Goal: Task Accomplishment & Management: Manage account settings

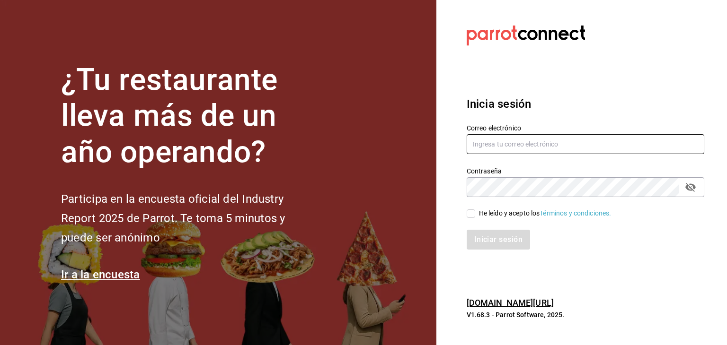
type input "[EMAIL_ADDRESS][DOMAIN_NAME]"
click at [473, 215] on input "He leído y acepto los Términos y condiciones." at bounding box center [470, 214] width 9 height 9
checkbox input "true"
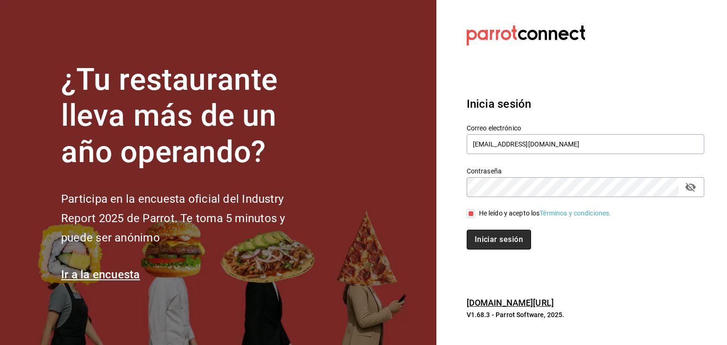
click at [479, 238] on button "Iniciar sesión" at bounding box center [498, 240] width 64 height 20
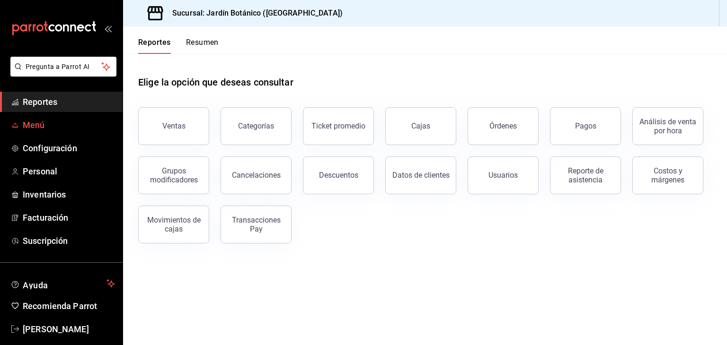
click at [26, 126] on span "Menú" at bounding box center [69, 125] width 92 height 13
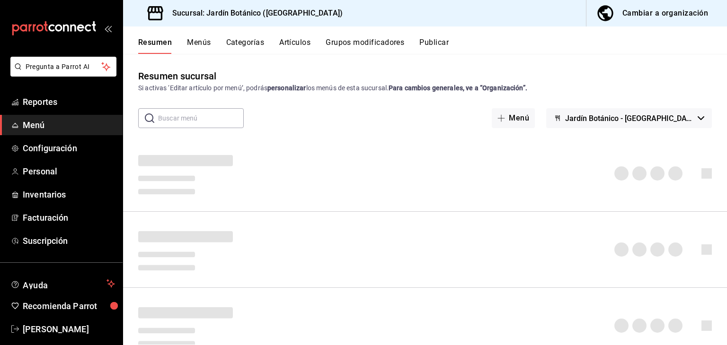
click at [654, 17] on div "Cambiar a organización" at bounding box center [665, 13] width 86 height 13
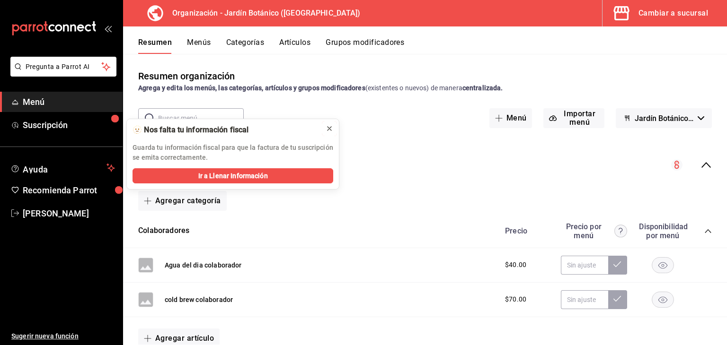
click at [329, 129] on icon at bounding box center [329, 129] width 4 height 4
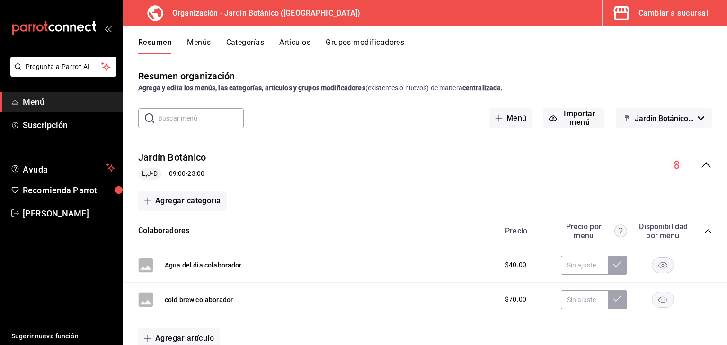
click at [210, 122] on input "text" at bounding box center [201, 118] width 86 height 19
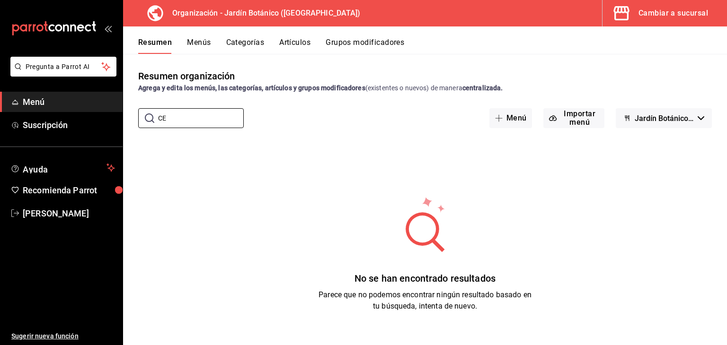
type input "C"
type input "c"
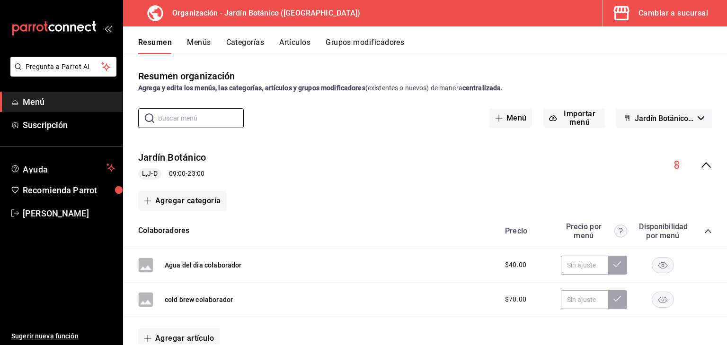
click at [293, 44] on button "Artículos" at bounding box center [294, 46] width 31 height 16
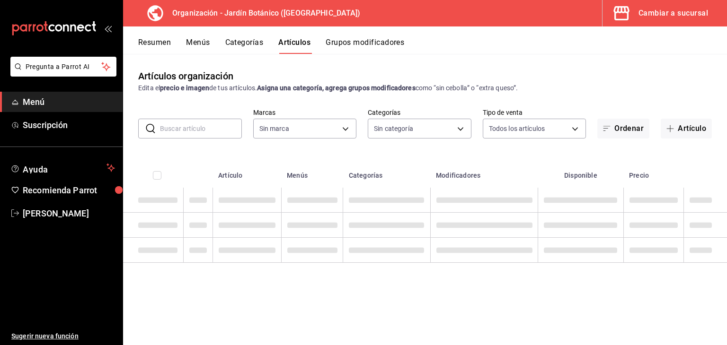
type input "6d1b2986-5c25-4092-89b6-089a59526a2d"
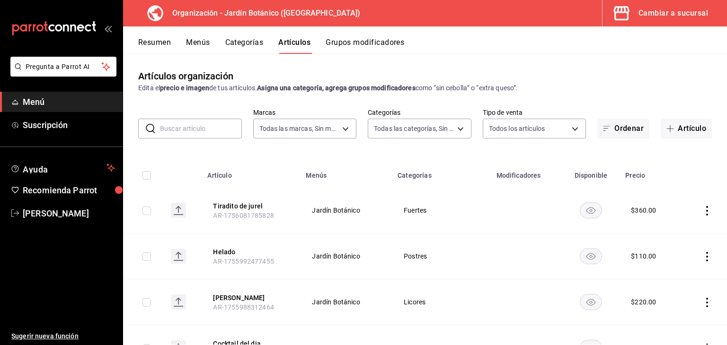
type input "8321d78d-ca8a-4614-a04c-f53c811f7722,4b96edc6-7cc0-4c56-ac22-35b78c4b3f72,ff85e…"
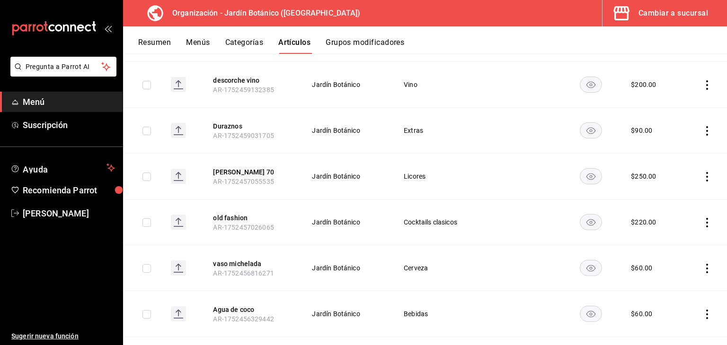
scroll to position [1045, 0]
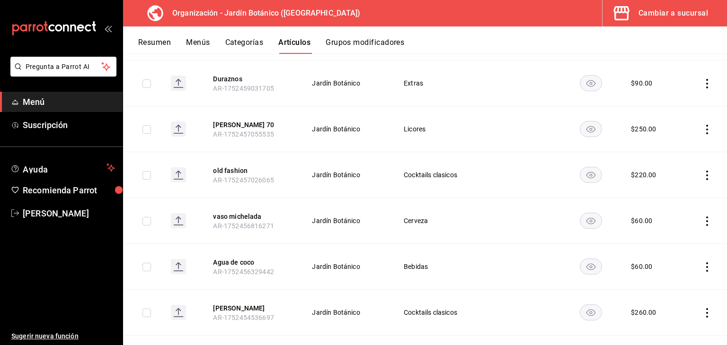
click at [250, 37] on div "Resumen Menús Categorías Artículos Grupos modificadores" at bounding box center [425, 39] width 604 height 27
click at [250, 39] on button "Categorías" at bounding box center [244, 46] width 38 height 16
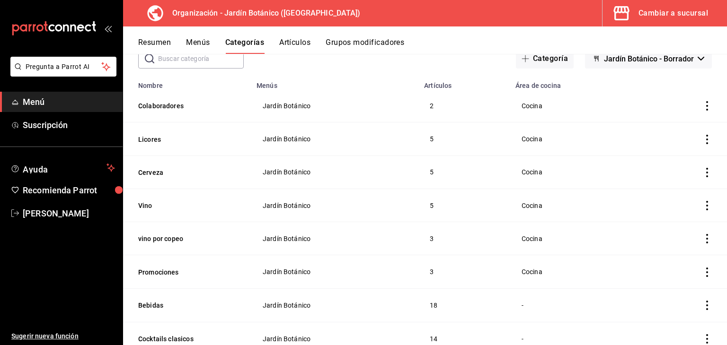
scroll to position [95, 0]
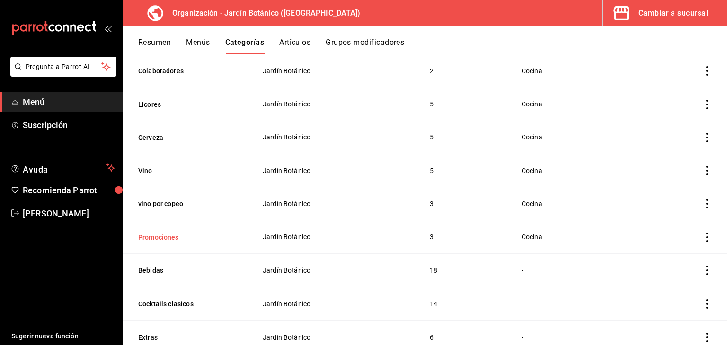
click at [162, 240] on button "Promociones" at bounding box center [185, 237] width 95 height 9
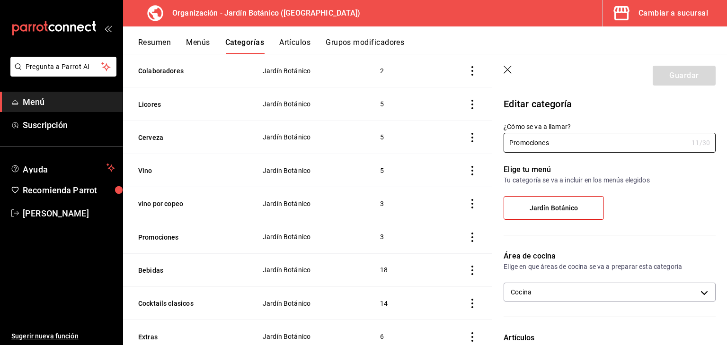
click at [471, 242] on icon "actions" at bounding box center [472, 237] width 2 height 9
click at [439, 307] on span "Eliminar" at bounding box center [436, 309] width 24 height 8
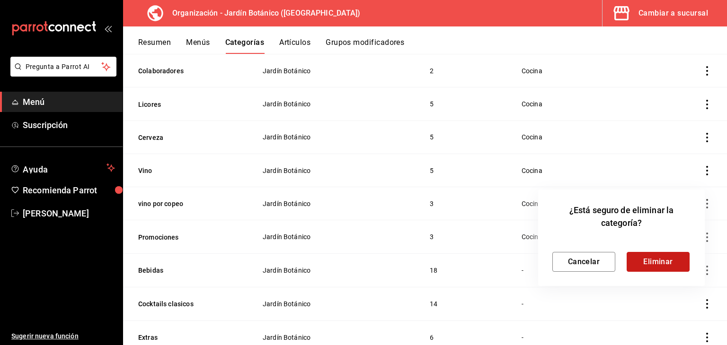
click at [647, 265] on button "Eliminar" at bounding box center [657, 262] width 63 height 20
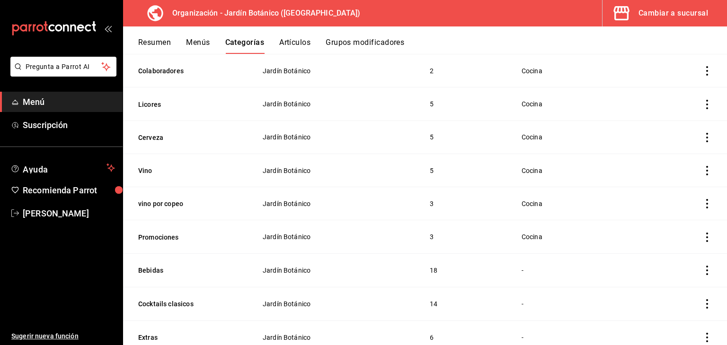
click at [702, 238] on icon "actions" at bounding box center [706, 237] width 9 height 9
click at [683, 299] on span "Eliminar" at bounding box center [671, 299] width 24 height 8
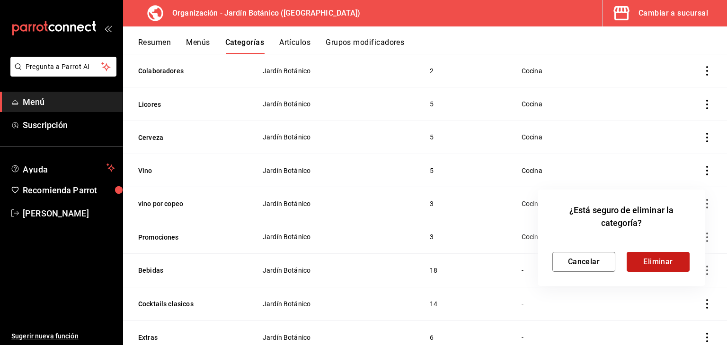
click at [651, 266] on button "Eliminar" at bounding box center [657, 262] width 63 height 20
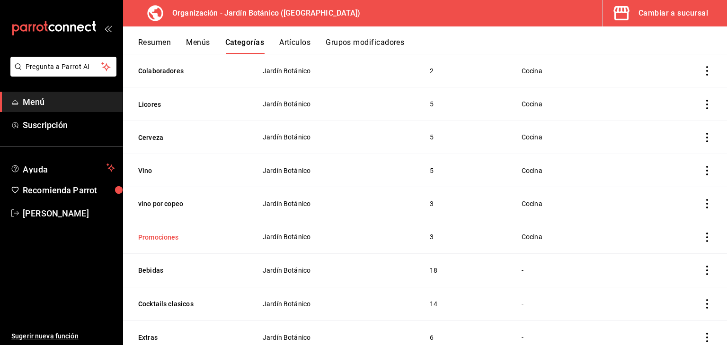
click at [170, 239] on button "Promociones" at bounding box center [185, 237] width 95 height 9
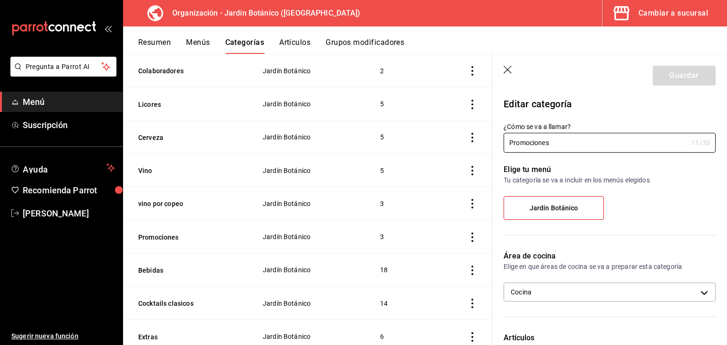
click at [276, 254] on td "Jardín Botánico" at bounding box center [310, 236] width 118 height 33
click at [378, 246] on td "3" at bounding box center [400, 236] width 64 height 33
click at [374, 246] on td "3" at bounding box center [400, 236] width 64 height 33
click at [505, 71] on icon "button" at bounding box center [507, 70] width 8 height 8
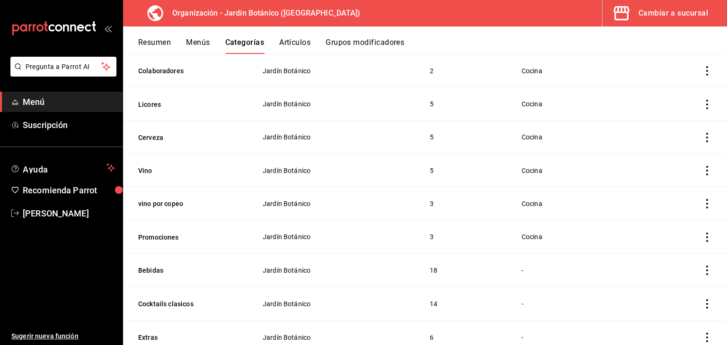
click at [299, 43] on button "Artículos" at bounding box center [294, 46] width 31 height 16
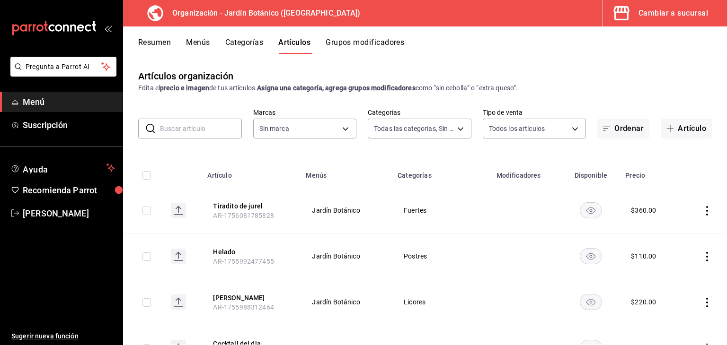
type input "8321d78d-ca8a-4614-a04c-f53c811f7722,4b96edc6-7cc0-4c56-ac22-35b78c4b3f72,ff85e…"
type input "6d1b2986-5c25-4092-89b6-089a59526a2d"
click at [404, 136] on body "Pregunta a Parrot AI Menú Suscripción Ayuda Recomienda Parrot [PERSON_NAME] Sug…" at bounding box center [363, 172] width 727 height 345
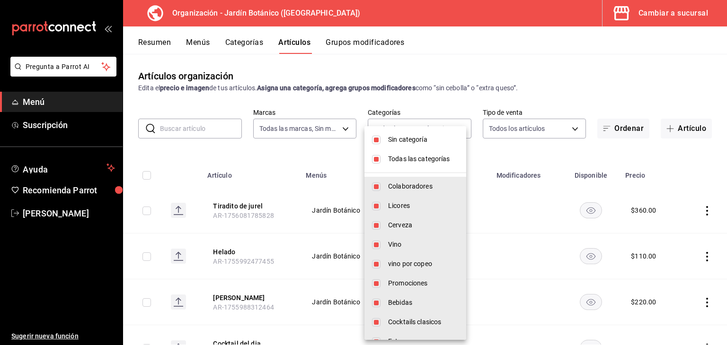
click at [376, 158] on input "checkbox" at bounding box center [376, 159] width 9 height 9
checkbox input "false"
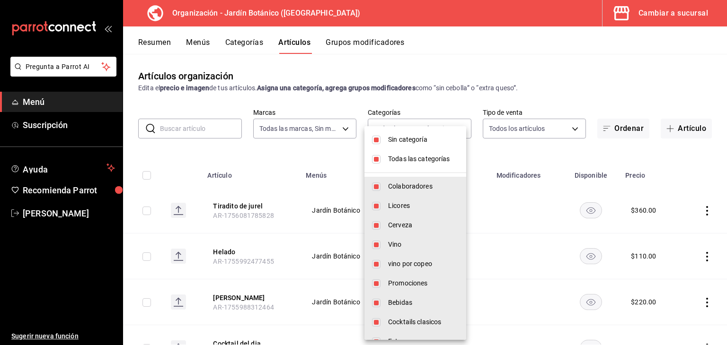
checkbox input "false"
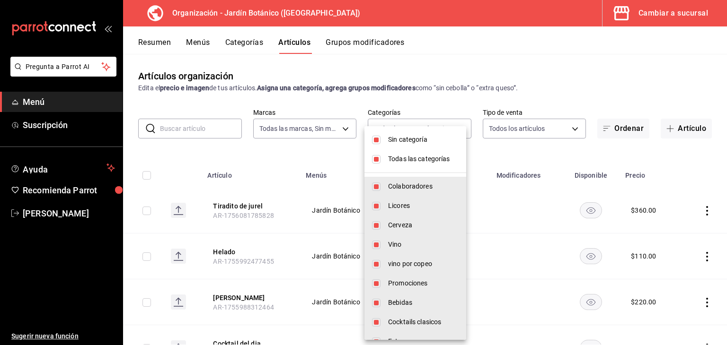
checkbox input "false"
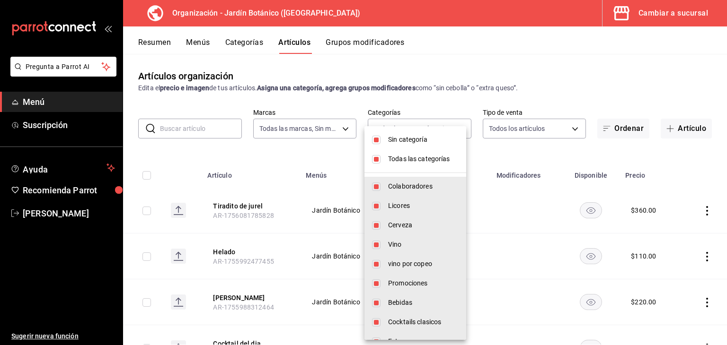
checkbox input "false"
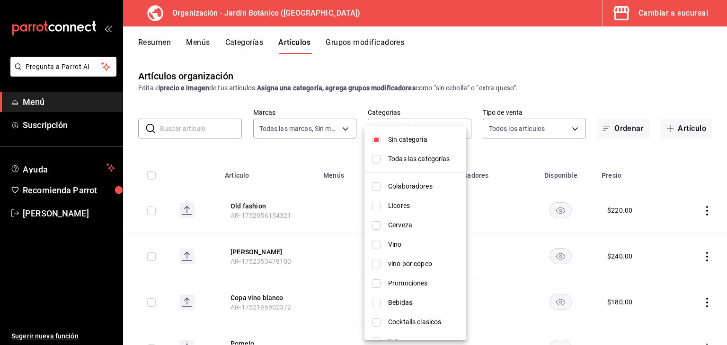
click at [376, 140] on input "checkbox" at bounding box center [376, 140] width 9 height 9
checkbox input "false"
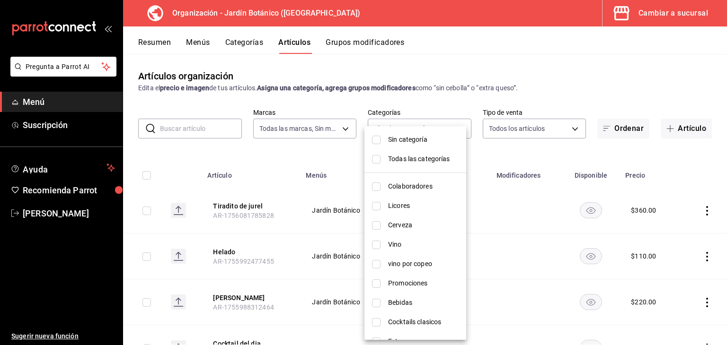
click at [402, 188] on span "Colaboradores" at bounding box center [423, 187] width 70 height 10
type input "8321d78d-ca8a-4614-a04c-f53c811f7722"
checkbox input "true"
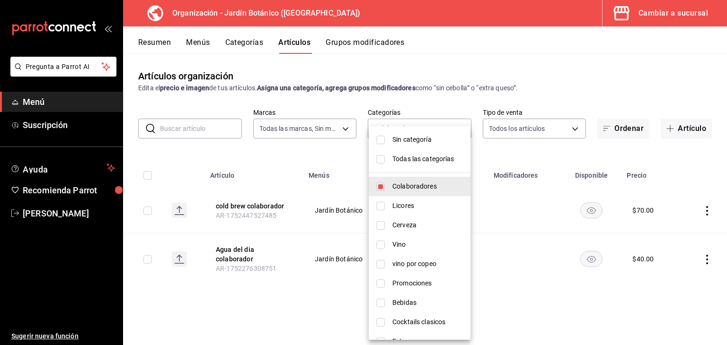
click at [400, 102] on div at bounding box center [363, 172] width 727 height 345
click at [433, 127] on body "Pregunta a Parrot AI Menú Suscripción Ayuda Recomienda Parrot [PERSON_NAME] Sug…" at bounding box center [363, 172] width 727 height 345
click at [407, 190] on span "Colaboradores" at bounding box center [427, 187] width 72 height 10
checkbox input "false"
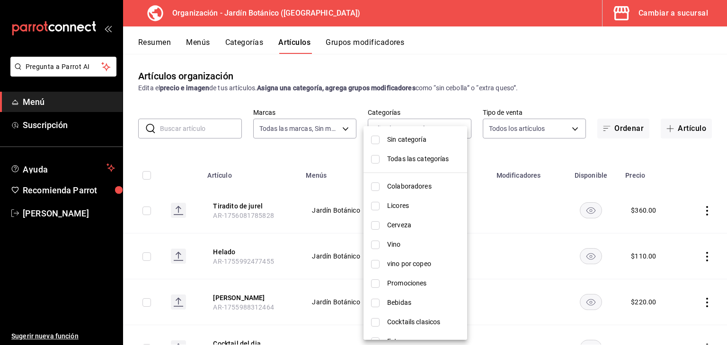
click at [402, 283] on span "Promociones" at bounding box center [423, 284] width 72 height 10
type input "d7a02e5c-f3aa-4e9c-b9fa-b10aed08e128"
checkbox input "true"
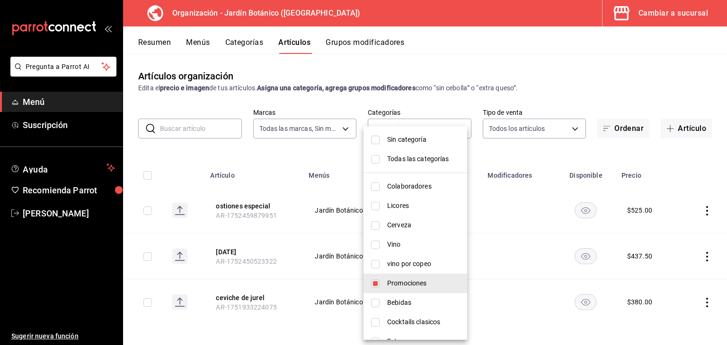
click at [291, 228] on div at bounding box center [363, 172] width 727 height 345
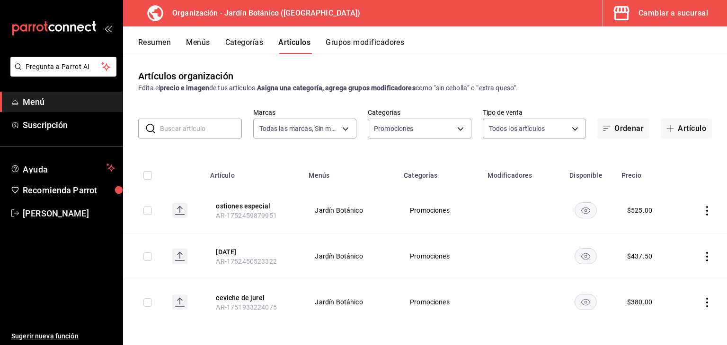
click at [702, 213] on icon "actions" at bounding box center [706, 210] width 9 height 9
click at [679, 269] on span "Eliminar" at bounding box center [671, 272] width 24 height 8
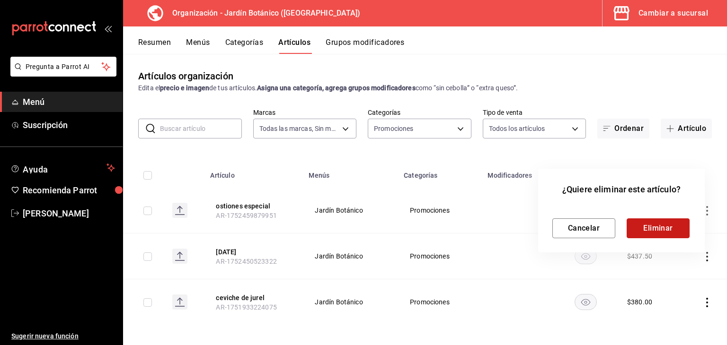
click at [666, 228] on button "Eliminar" at bounding box center [657, 229] width 63 height 20
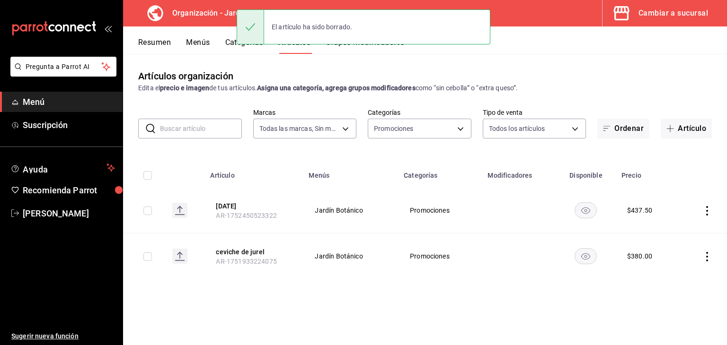
click at [708, 207] on icon "actions" at bounding box center [706, 210] width 9 height 9
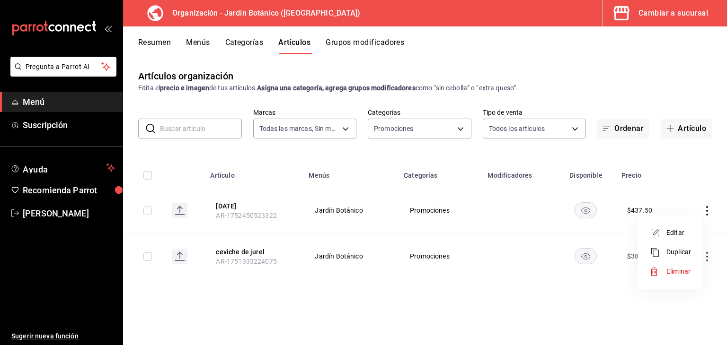
click at [691, 269] on li "Eliminar" at bounding box center [669, 271] width 57 height 19
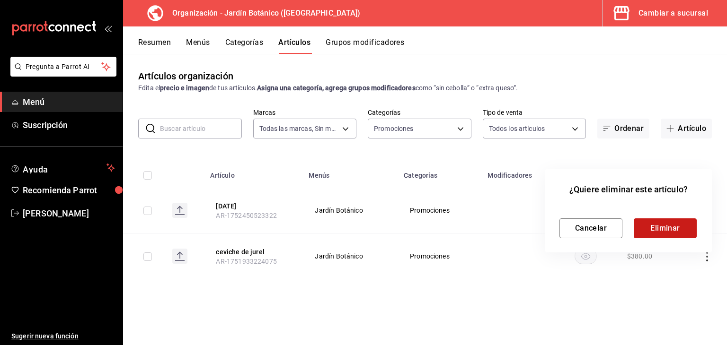
click at [671, 233] on button "Eliminar" at bounding box center [664, 229] width 63 height 20
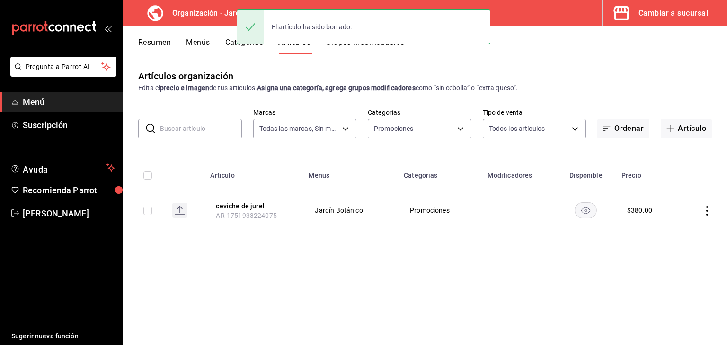
click at [708, 212] on icon "actions" at bounding box center [706, 210] width 9 height 9
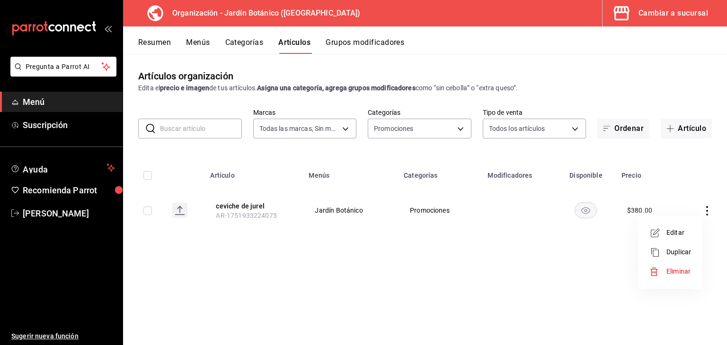
click at [681, 275] on span "Eliminar" at bounding box center [678, 272] width 24 height 8
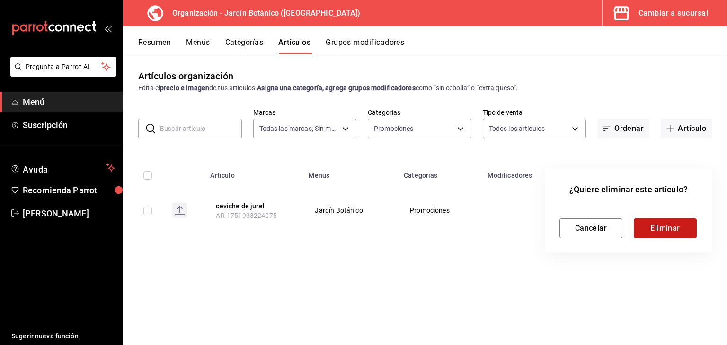
click at [669, 223] on button "Eliminar" at bounding box center [664, 229] width 63 height 20
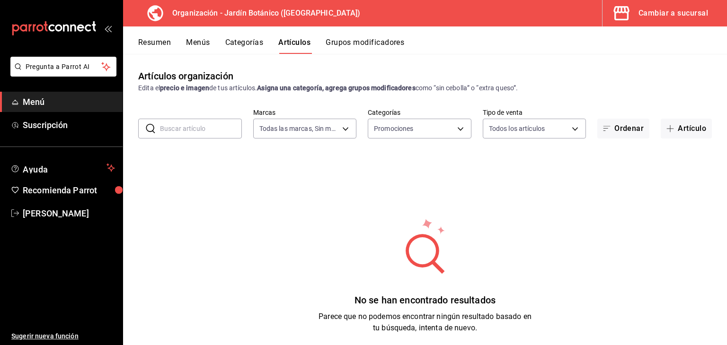
click at [240, 41] on button "Categorías" at bounding box center [244, 46] width 38 height 16
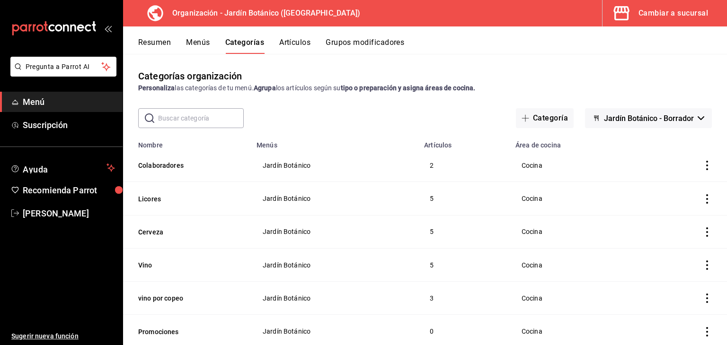
click at [301, 44] on button "Artículos" at bounding box center [294, 46] width 31 height 16
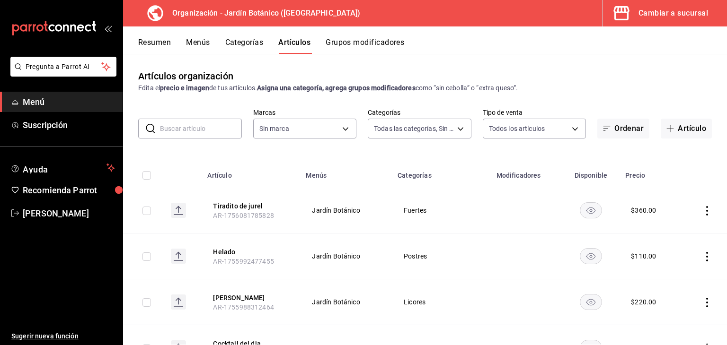
type input "8321d78d-ca8a-4614-a04c-f53c811f7722,4b96edc6-7cc0-4c56-ac22-35b78c4b3f72,ff85e…"
type input "6d1b2986-5c25-4092-89b6-089a59526a2d"
click at [669, 128] on span "button" at bounding box center [671, 129] width 11 height 8
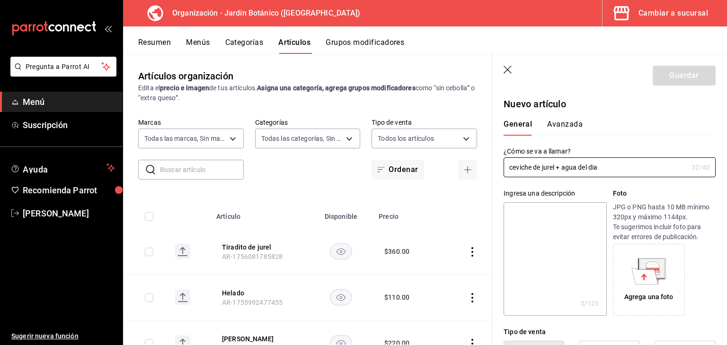
type input "ceviche de jurel + agua del dia"
click at [590, 219] on textarea at bounding box center [554, 259] width 103 height 114
type textarea "s"
type textarea "x"
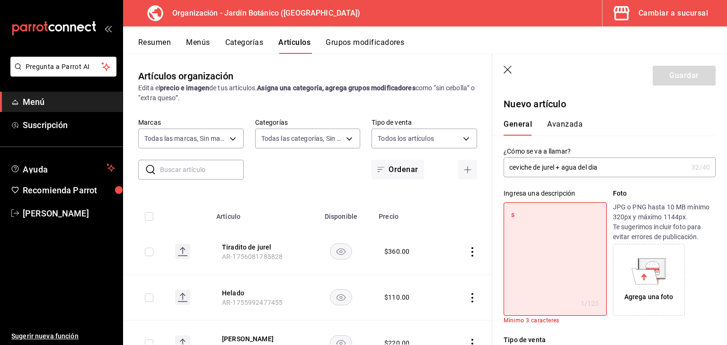
type textarea "so"
type textarea "x"
type textarea "sol"
type textarea "x"
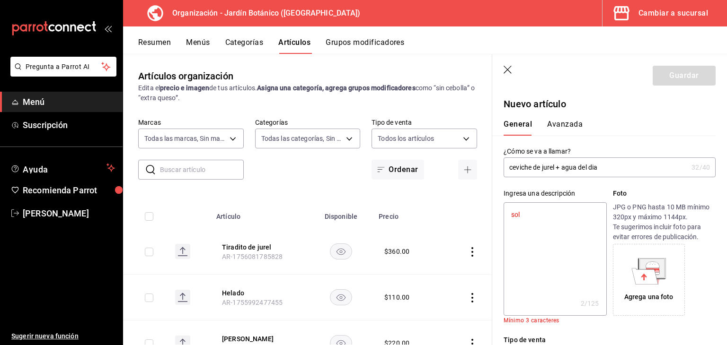
type textarea "solo"
type textarea "x"
type textarea "solo"
type textarea "x"
type textarea "solo c"
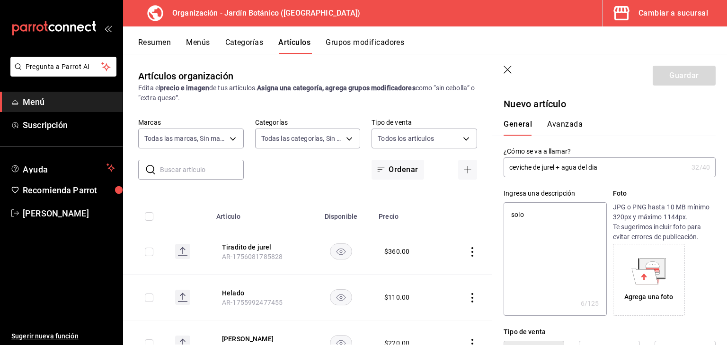
type textarea "x"
type textarea "solo co"
type textarea "x"
type textarea "solo col"
type textarea "x"
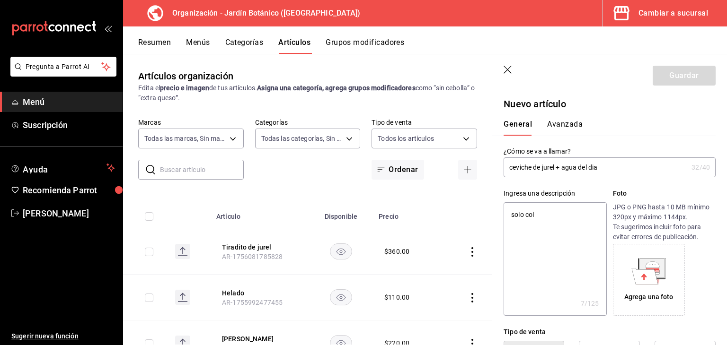
type textarea "solo cola"
type textarea "x"
type textarea "solo colab"
type textarea "x"
type textarea "solo colabo"
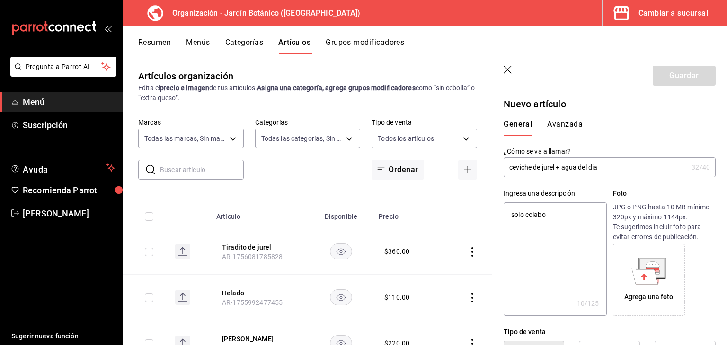
type textarea "x"
type textarea "solo colabora"
type textarea "x"
type textarea "solo colaborad"
type textarea "x"
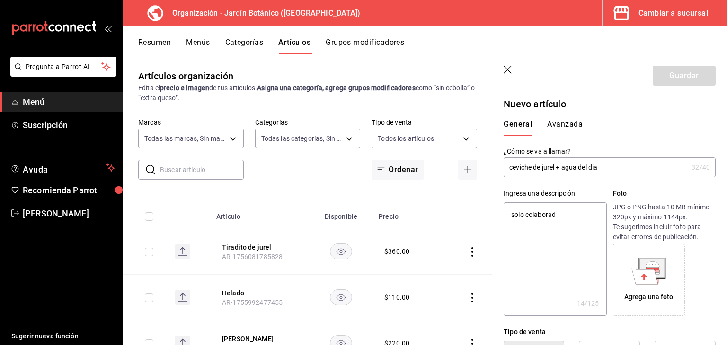
type textarea "solo colaborado"
type textarea "x"
type textarea "solo colaboradore"
type textarea "x"
type textarea "solo colaboradores"
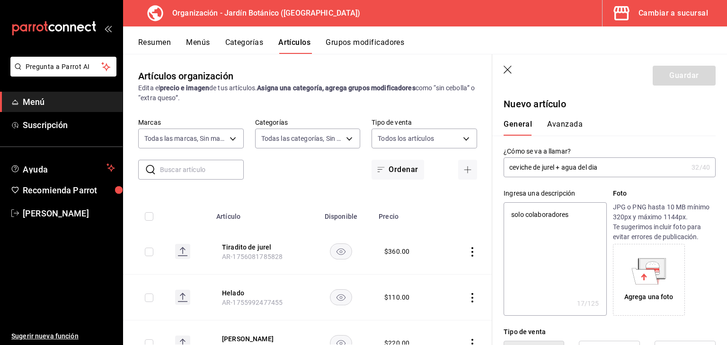
type textarea "x"
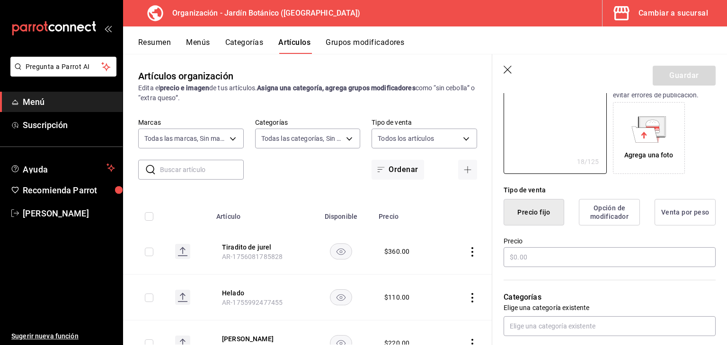
scroll to position [237, 0]
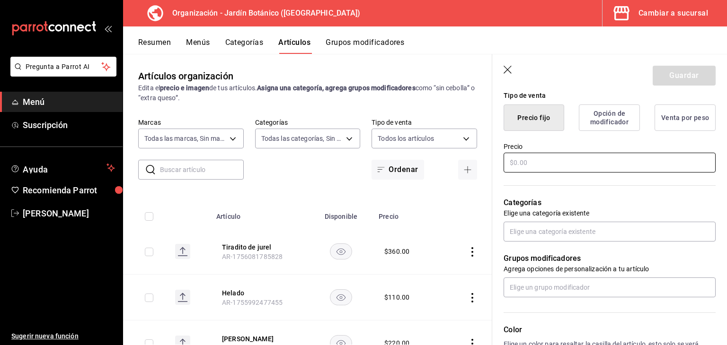
type textarea "solo colaboradores"
type textarea "x"
click at [568, 166] on input "text" at bounding box center [609, 163] width 212 height 20
type input "$2.00"
type textarea "x"
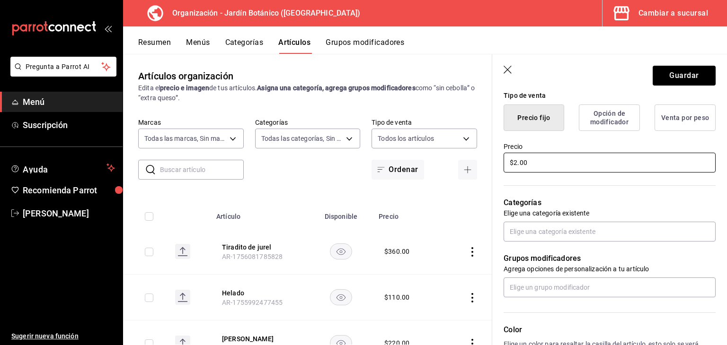
type input "$20.00"
type textarea "x"
type input "$200.00"
click at [548, 231] on input "text" at bounding box center [609, 232] width 212 height 20
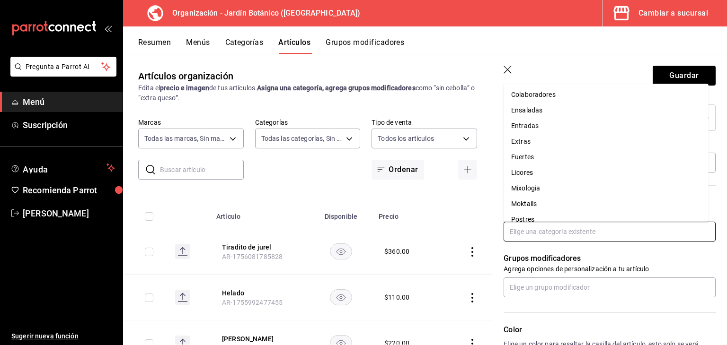
scroll to position [95, 0]
click at [519, 192] on li "Promociones" at bounding box center [605, 188] width 205 height 16
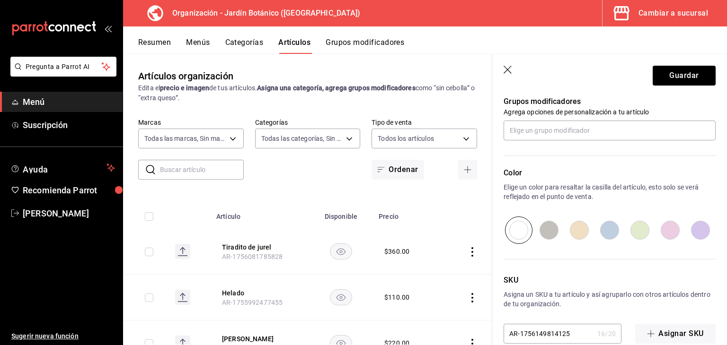
scroll to position [426, 0]
click at [674, 76] on button "Guardar" at bounding box center [683, 76] width 63 height 20
type textarea "x"
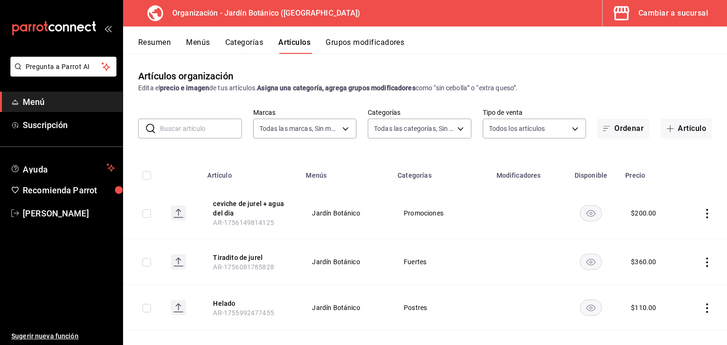
click at [197, 46] on button "Menús" at bounding box center [198, 46] width 24 height 16
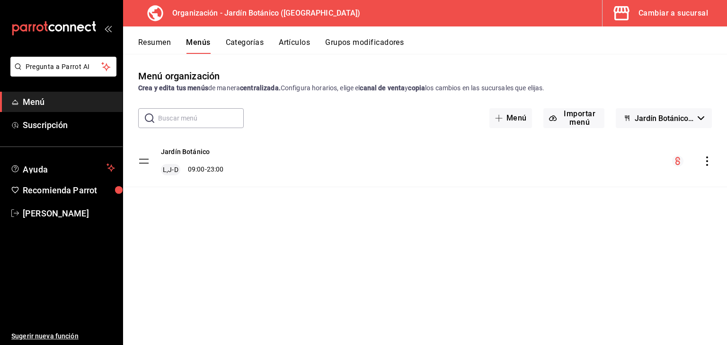
click at [708, 161] on icon "actions" at bounding box center [706, 161] width 9 height 9
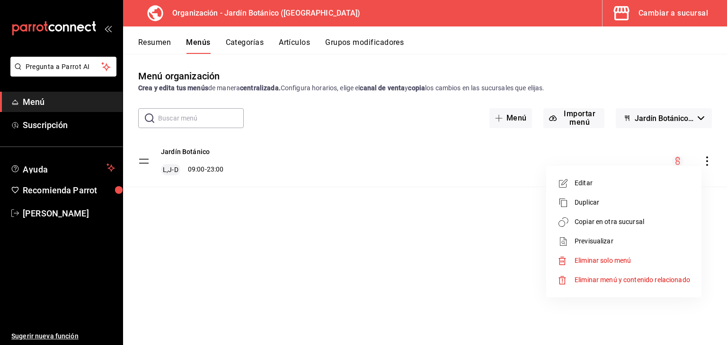
click at [614, 224] on span "Copiar en otra sucursal" at bounding box center [631, 222] width 115 height 10
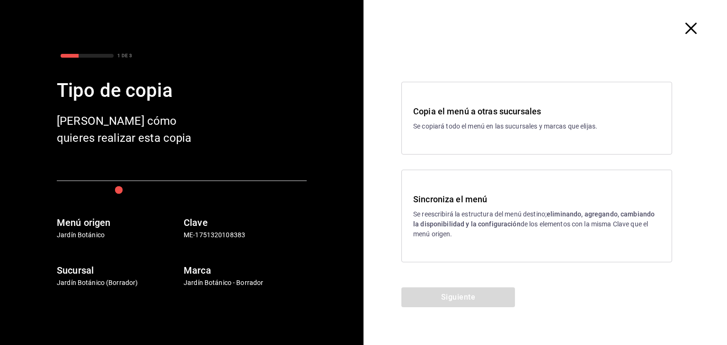
click at [460, 211] on p "Se reescribirá la estructura del menú destino; eliminando, agregando, cambiando…" at bounding box center [536, 225] width 247 height 30
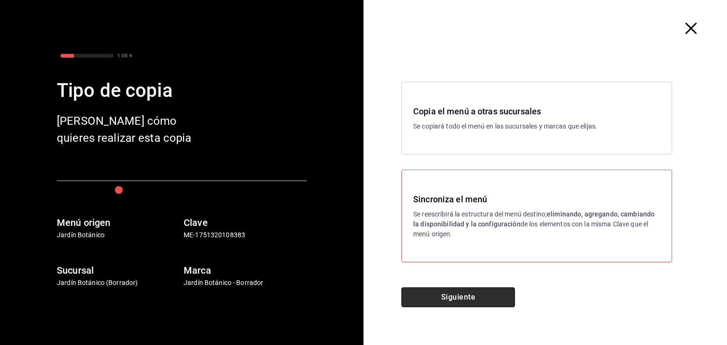
click at [460, 292] on button "Siguiente" at bounding box center [458, 298] width 114 height 20
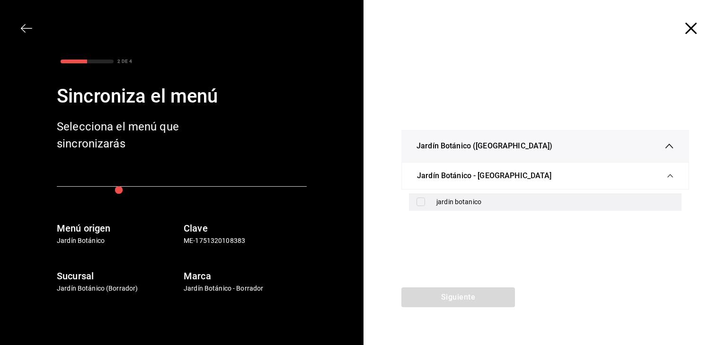
click at [418, 203] on input "checkbox" at bounding box center [420, 202] width 9 height 9
checkbox input "true"
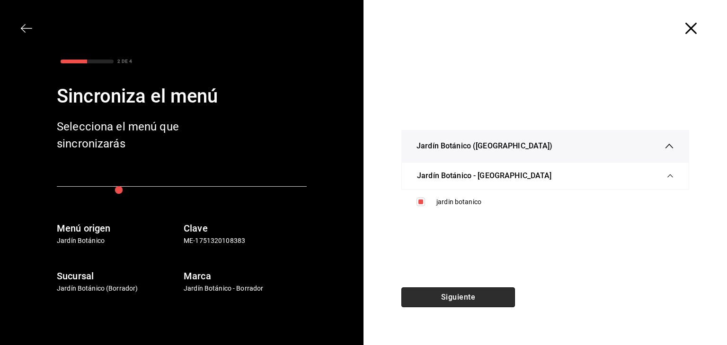
click at [445, 295] on button "Siguiente" at bounding box center [458, 298] width 114 height 20
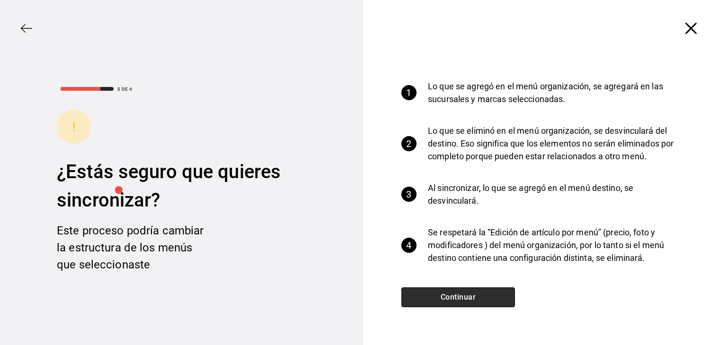
click at [445, 295] on button "Continuar" at bounding box center [458, 298] width 114 height 20
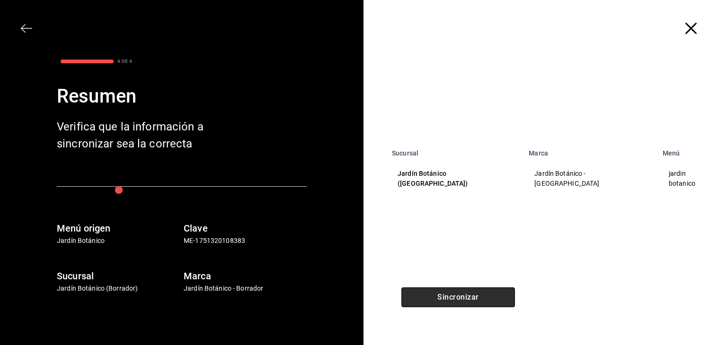
click at [445, 295] on button "Sincronizar" at bounding box center [458, 298] width 114 height 20
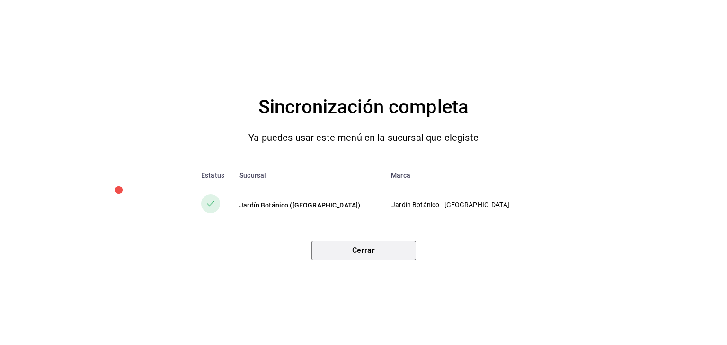
click at [378, 252] on button "Cerrar" at bounding box center [363, 251] width 105 height 20
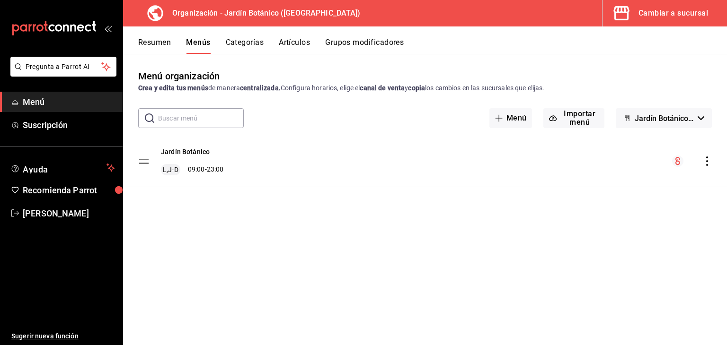
click at [290, 46] on button "Artículos" at bounding box center [294, 46] width 31 height 16
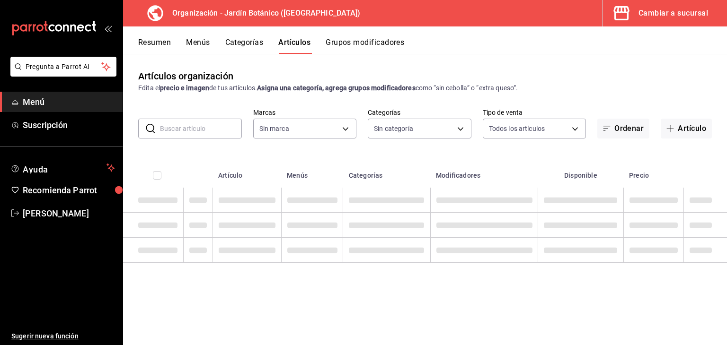
type input "6d1b2986-5c25-4092-89b6-089a59526a2d"
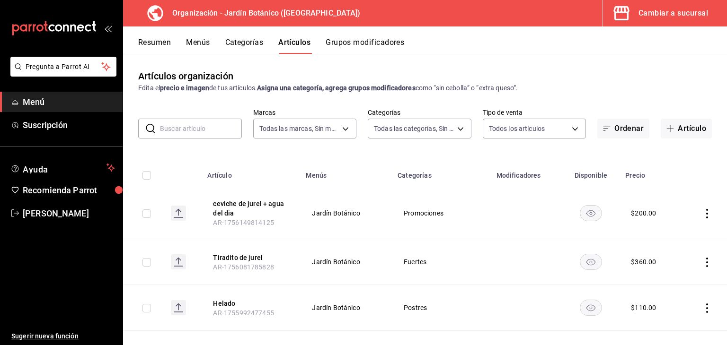
type input "8321d78d-ca8a-4614-a04c-f53c811f7722,4b96edc6-7cc0-4c56-ac22-35b78c4b3f72,ff85e…"
click at [673, 129] on button "Artículo" at bounding box center [685, 129] width 51 height 20
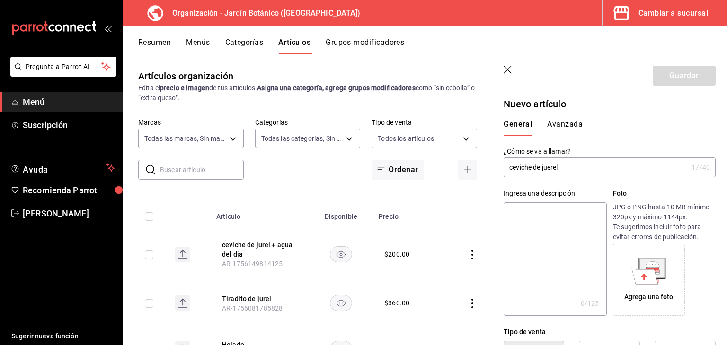
click at [549, 167] on input "ceviche de juerel" at bounding box center [595, 167] width 184 height 19
click at [557, 169] on input "ceviche de juerel" at bounding box center [595, 167] width 184 height 19
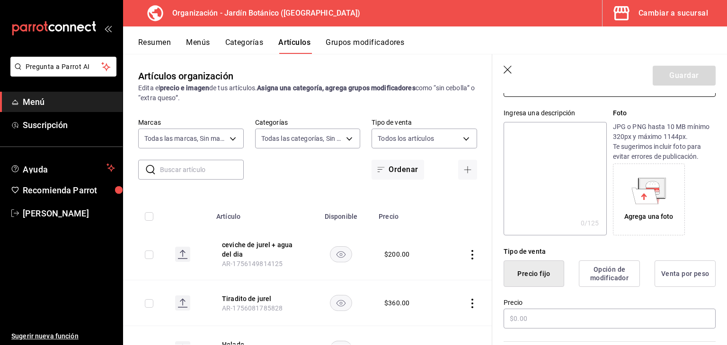
scroll to position [189, 0]
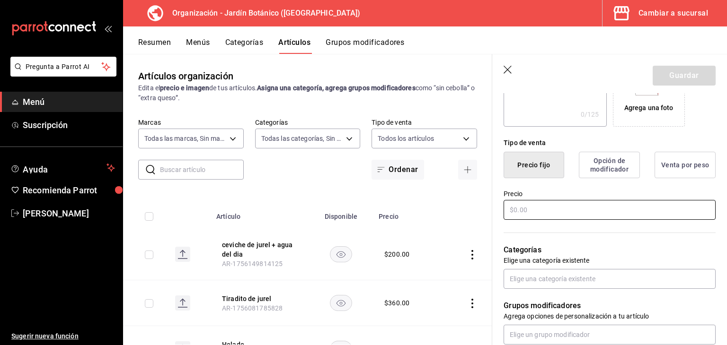
type input "ceviche de jurel"
click at [550, 204] on input "text" at bounding box center [609, 210] width 212 height 20
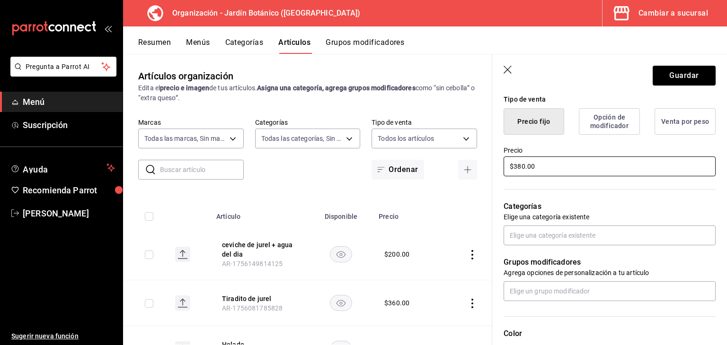
scroll to position [284, 0]
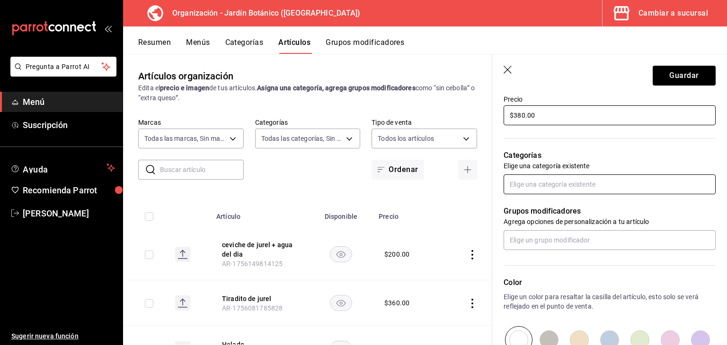
type input "$380.00"
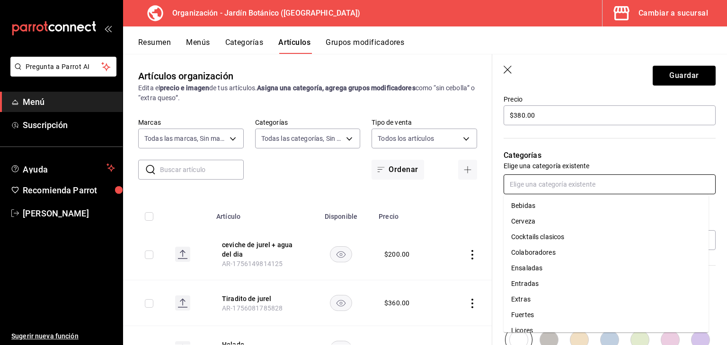
click at [535, 186] on input "text" at bounding box center [609, 185] width 212 height 20
click at [530, 316] on li "Fuertes" at bounding box center [605, 315] width 205 height 16
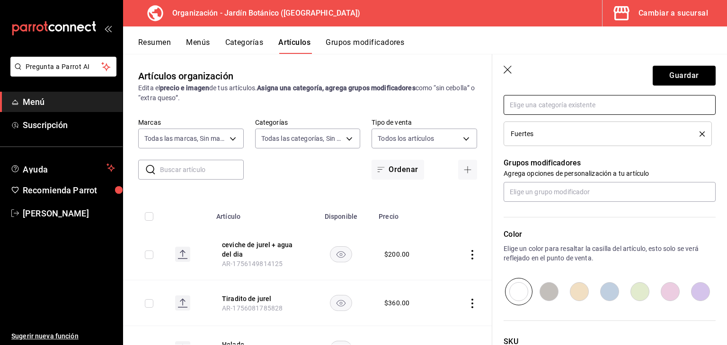
scroll to position [378, 0]
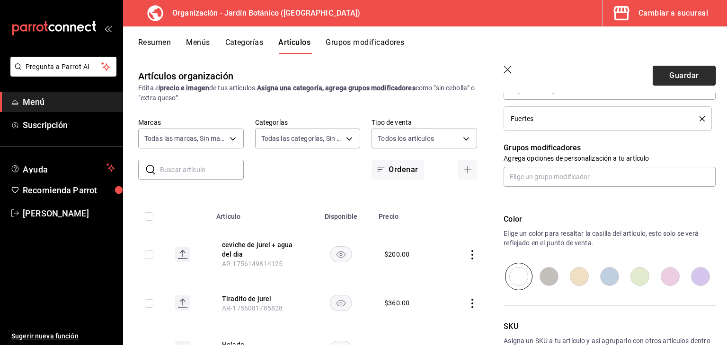
click at [661, 78] on button "Guardar" at bounding box center [683, 76] width 63 height 20
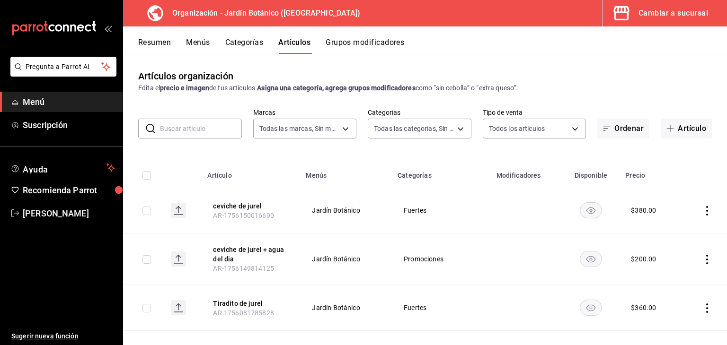
click at [186, 44] on button "Menús" at bounding box center [198, 46] width 24 height 16
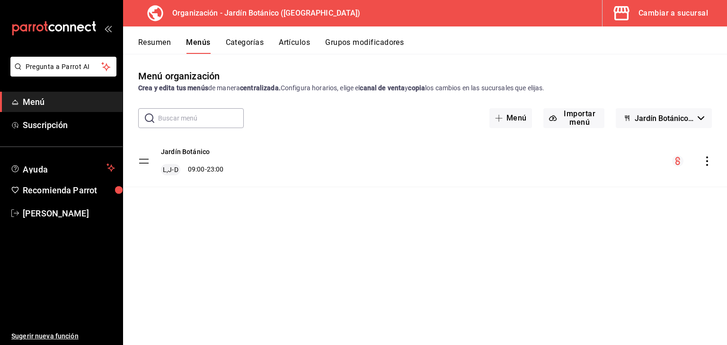
click at [707, 161] on icon "actions" at bounding box center [707, 161] width 2 height 9
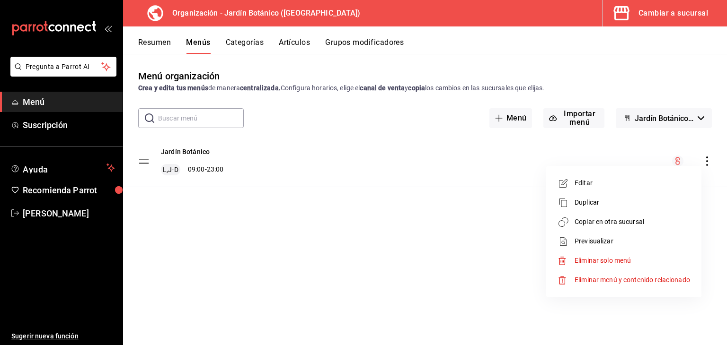
click at [629, 224] on span "Copiar en otra sucursal" at bounding box center [631, 222] width 115 height 10
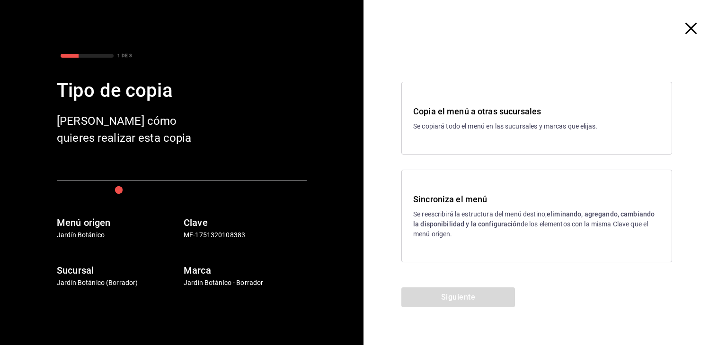
click at [473, 214] on p "Se reescribirá la estructura del menú destino; eliminando, agregando, cambiando…" at bounding box center [536, 225] width 247 height 30
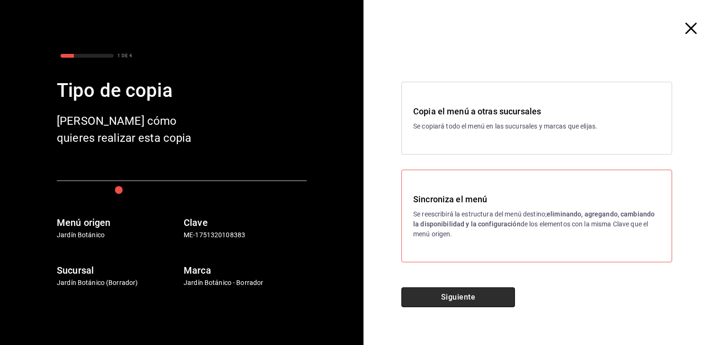
click at [414, 300] on button "Siguiente" at bounding box center [458, 298] width 114 height 20
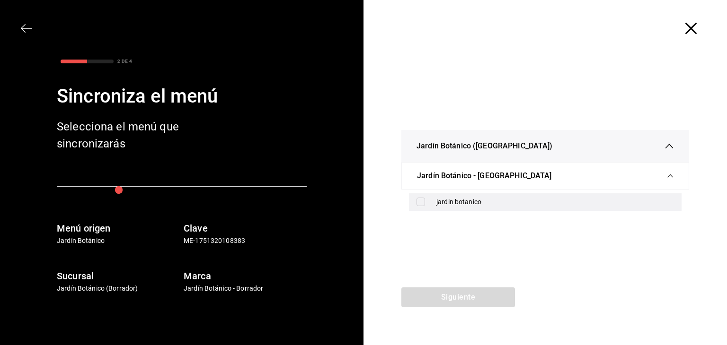
click at [420, 204] on input "checkbox" at bounding box center [420, 202] width 9 height 9
checkbox input "true"
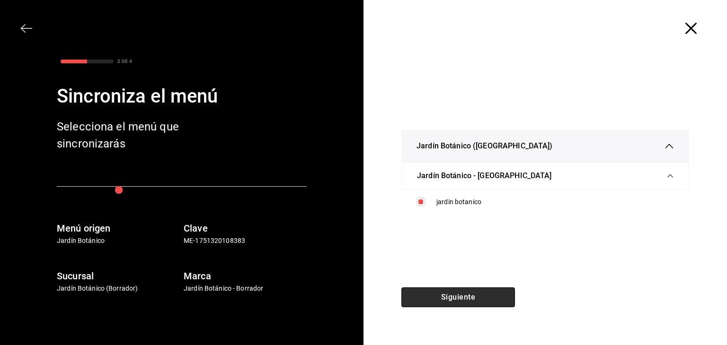
click at [453, 299] on button "Siguiente" at bounding box center [458, 298] width 114 height 20
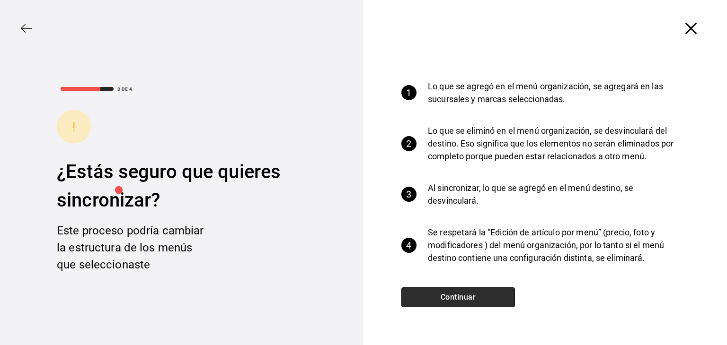
click at [447, 298] on button "Continuar" at bounding box center [458, 298] width 114 height 20
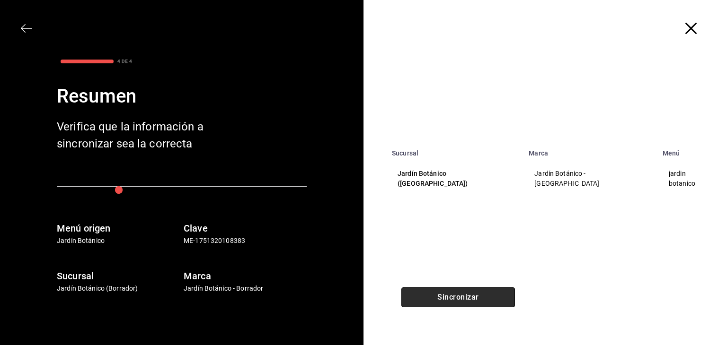
click at [447, 294] on button "Sincronizar" at bounding box center [458, 298] width 114 height 20
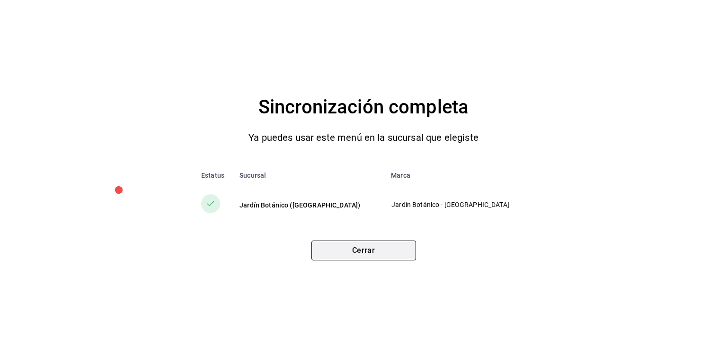
click at [356, 253] on button "Cerrar" at bounding box center [363, 251] width 105 height 20
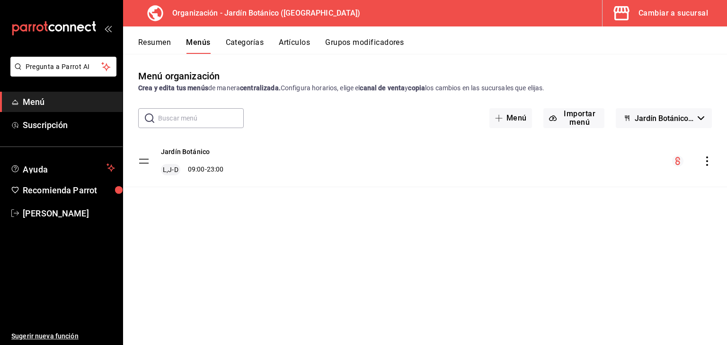
click at [301, 39] on button "Artículos" at bounding box center [294, 46] width 31 height 16
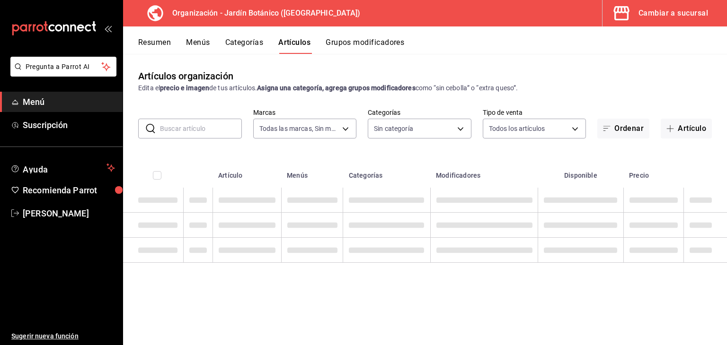
type input "6d1b2986-5c25-4092-89b6-089a59526a2d"
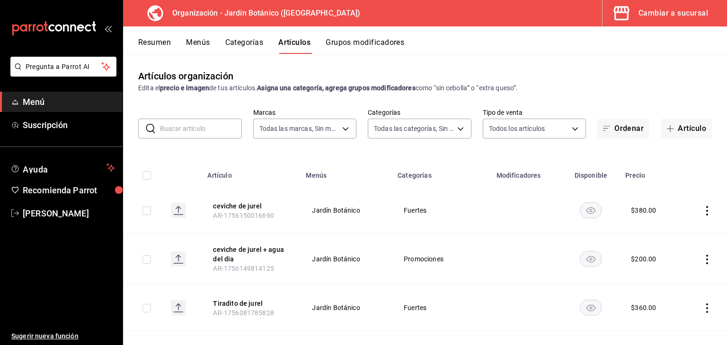
type input "8321d78d-ca8a-4614-a04c-f53c811f7722,4b96edc6-7cc0-4c56-ac22-35b78c4b3f72,ff85e…"
click at [702, 260] on icon "actions" at bounding box center [706, 259] width 9 height 9
click at [673, 280] on span "Editar" at bounding box center [671, 282] width 25 height 10
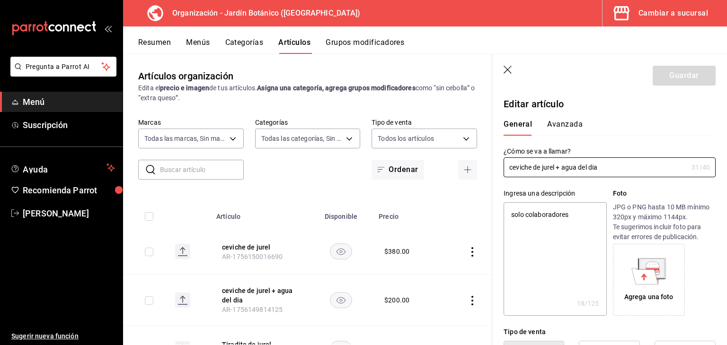
type textarea "x"
type input "$200.00"
click at [573, 120] on button "Avanzada" at bounding box center [564, 128] width 35 height 16
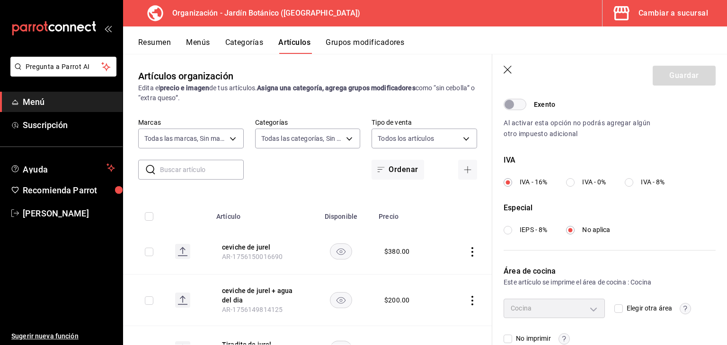
scroll to position [323, 0]
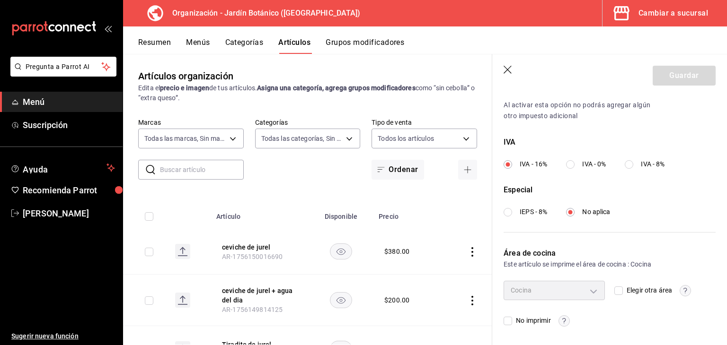
click at [614, 290] on input "Elegir otra área" at bounding box center [618, 291] width 9 height 9
checkbox input "true"
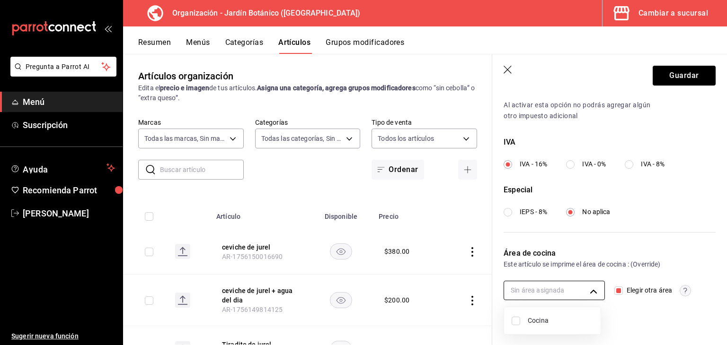
click at [590, 292] on body "Pregunta a Parrot AI Menú Suscripción Ayuda Recomienda Parrot [PERSON_NAME] Sug…" at bounding box center [363, 172] width 727 height 345
click at [514, 322] on input "checkbox" at bounding box center [515, 321] width 9 height 9
checkbox input "true"
type input "b6a8addf-0040-4109-9f77-ad8815f1de15"
click at [653, 317] on div at bounding box center [363, 172] width 727 height 345
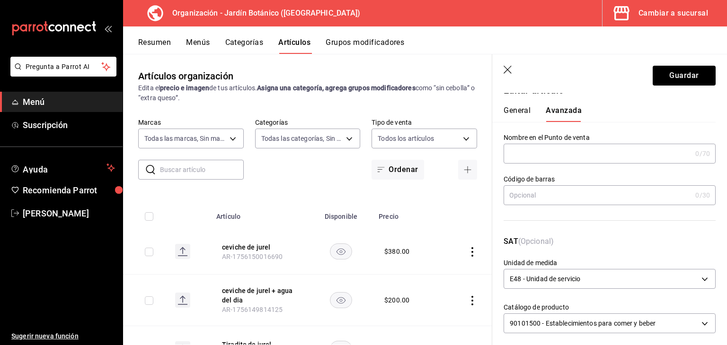
scroll to position [0, 0]
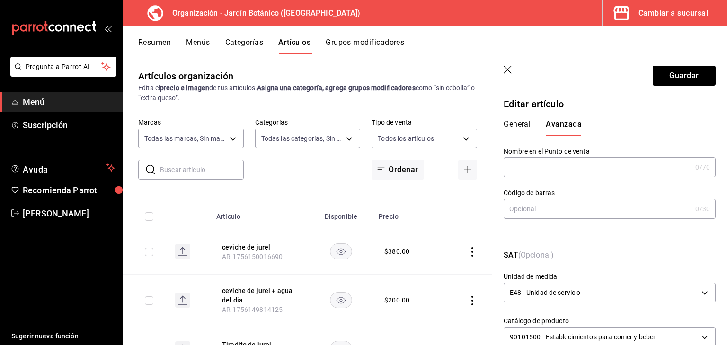
click at [662, 12] on div "Cambiar a sucursal" at bounding box center [673, 13] width 70 height 13
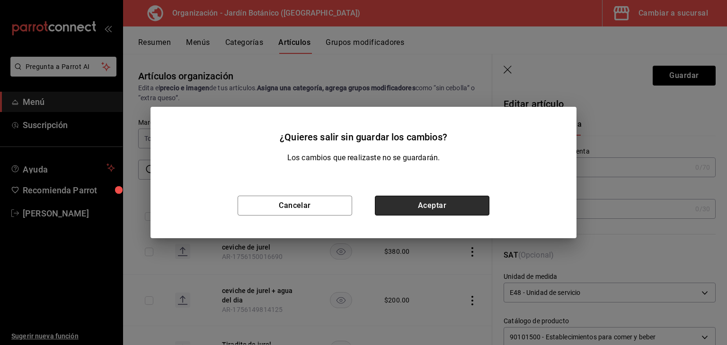
click at [395, 211] on button "Aceptar" at bounding box center [432, 206] width 114 height 20
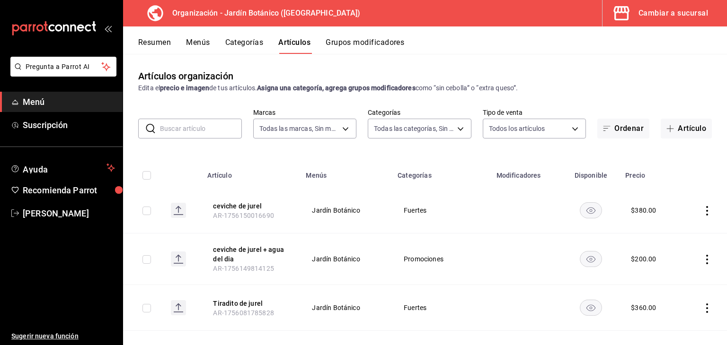
click at [662, 17] on div "Cambiar a sucursal" at bounding box center [673, 13] width 70 height 13
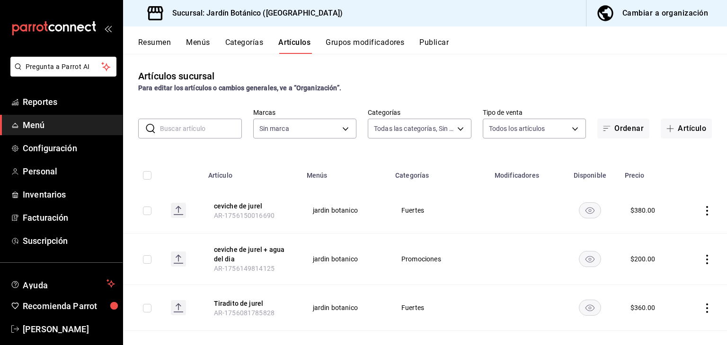
type input "bc4cd7c8-4a42-4297-b95c-93f2e771a0e9,53fe0218-541b-4ccf-b7e7-fc4f19696d3f,f5ada…"
type input "781aeb6b-8595-4416-8dd1-2d5c48ea7787"
click at [702, 260] on icon "actions" at bounding box center [706, 259] width 9 height 9
click at [682, 283] on span "Editar" at bounding box center [671, 282] width 25 height 10
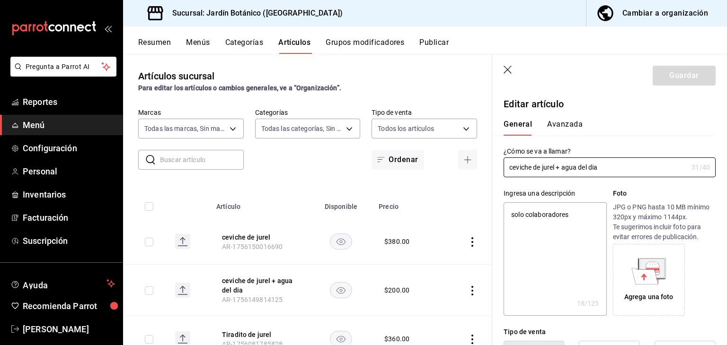
type textarea "x"
type input "$200.00"
click at [558, 124] on button "Avanzada" at bounding box center [564, 128] width 35 height 16
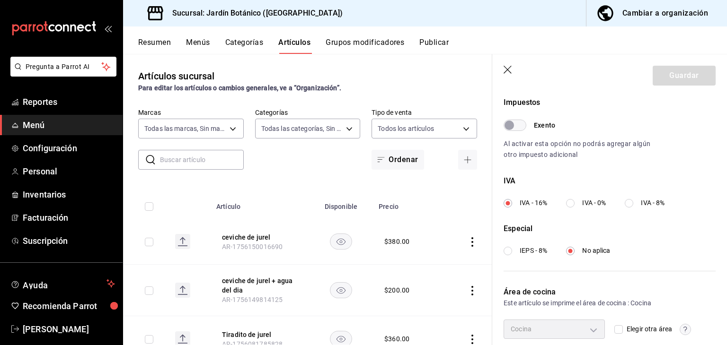
scroll to position [323, 0]
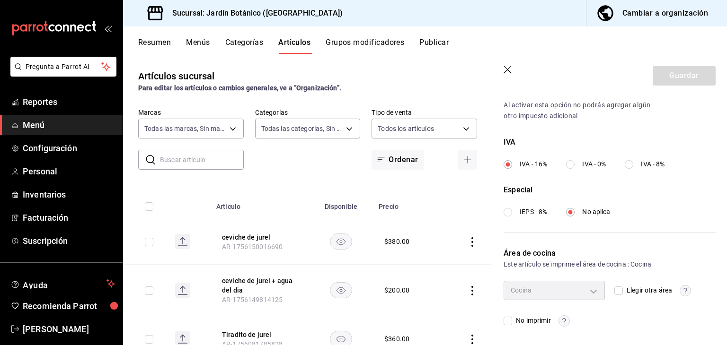
click at [617, 288] on input "Elegir otra área" at bounding box center [618, 291] width 9 height 9
checkbox input "true"
click at [589, 289] on body "Pregunta a Parrot AI Reportes Menú Configuración Personal Inventarios Facturaci…" at bounding box center [363, 172] width 727 height 345
click at [515, 312] on input "checkbox" at bounding box center [515, 312] width 9 height 9
checkbox input "true"
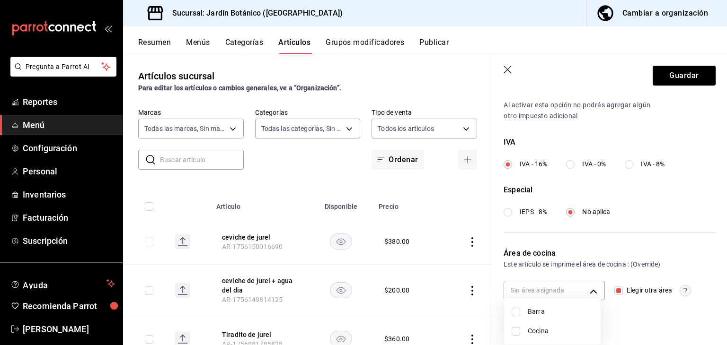
type input "e4bbcacd-a682-45f0-b86e-424339fe31a5"
click at [514, 331] on input "checkbox" at bounding box center [515, 331] width 9 height 9
checkbox input "true"
type input "581db653-6328-4b80-8f1b-6b769f83750b,e4bbcacd-a682-45f0-b86e-424339fe31a5"
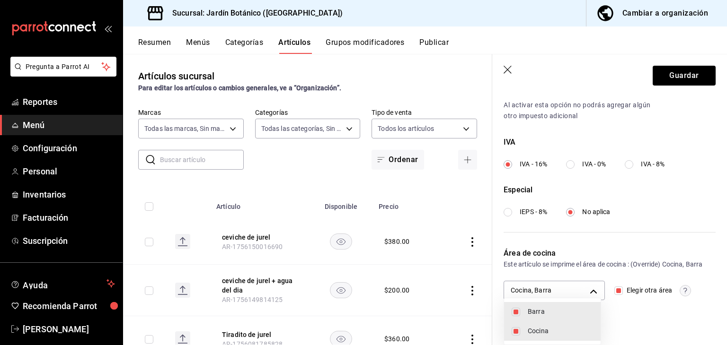
click at [675, 241] on div at bounding box center [363, 172] width 727 height 345
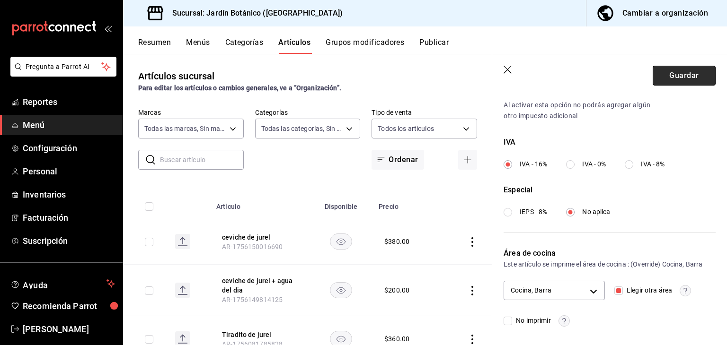
click at [670, 78] on button "Guardar" at bounding box center [683, 76] width 63 height 20
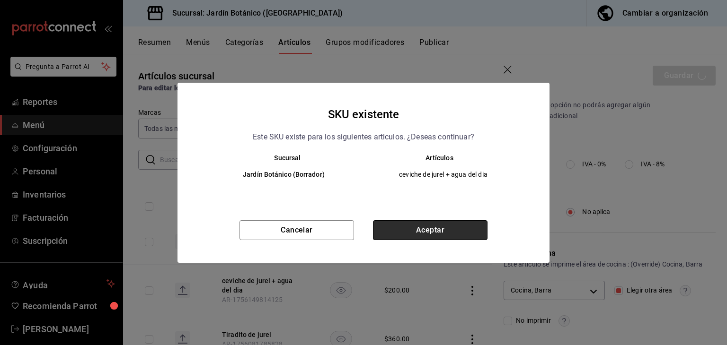
click at [446, 235] on button "Aceptar" at bounding box center [430, 230] width 114 height 20
